Goal: Understand process/instructions: Learn how to perform a task or action

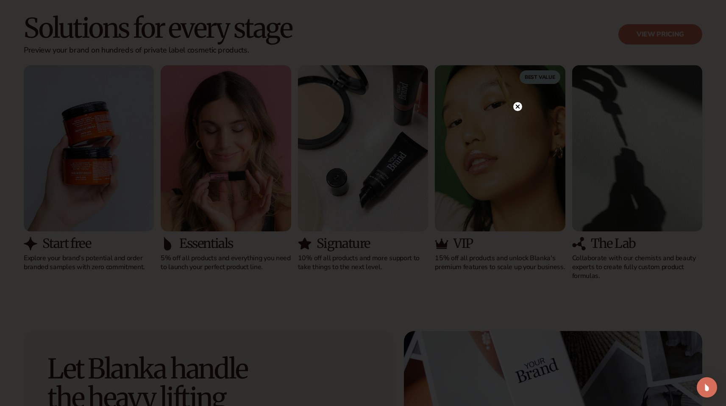
scroll to position [784, 0]
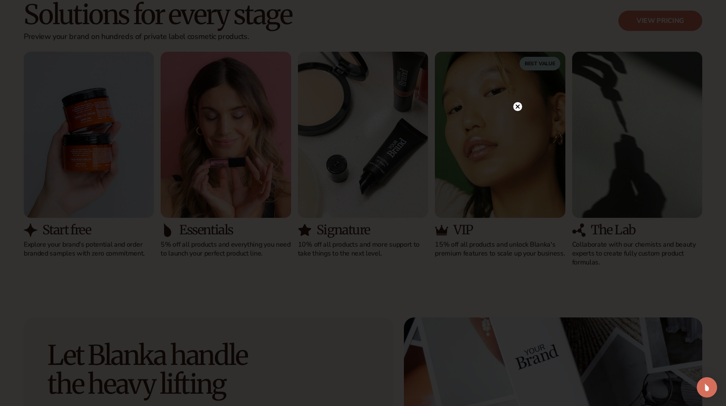
click at [517, 103] on circle at bounding box center [518, 106] width 9 height 9
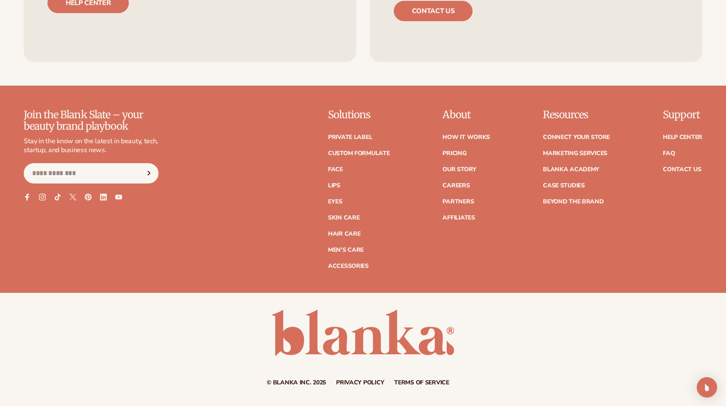
scroll to position [3644, 0]
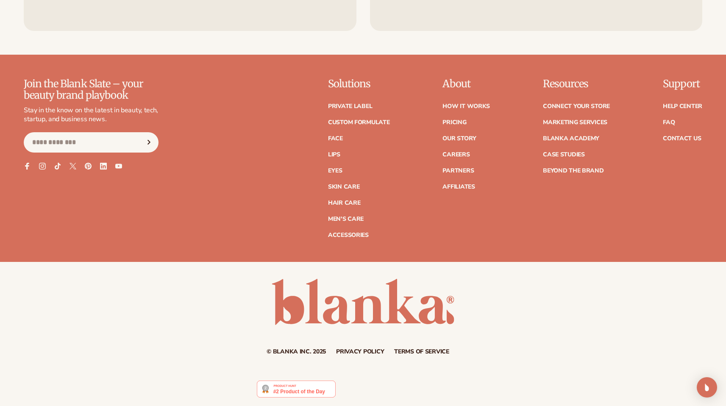
click at [569, 101] on ul "Connect your store Marketing services Blanka Academy Case Studies Beyond the br…" at bounding box center [576, 134] width 67 height 79
click at [566, 107] on link "Connect your store" at bounding box center [576, 106] width 67 height 6
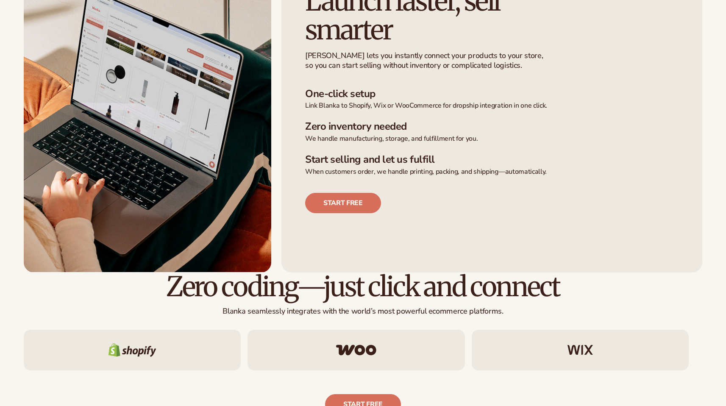
scroll to position [383, 0]
